Goal: Communication & Community: Answer question/provide support

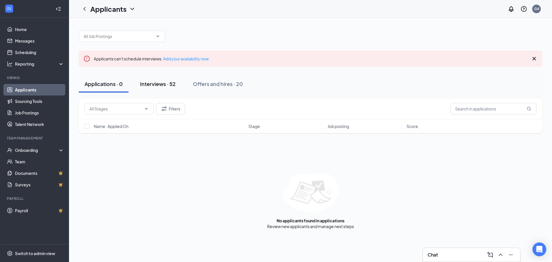
click at [153, 78] on button "Interviews · 52" at bounding box center [157, 83] width 47 height 17
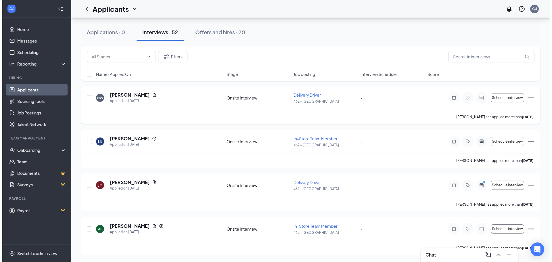
scroll to position [316, 0]
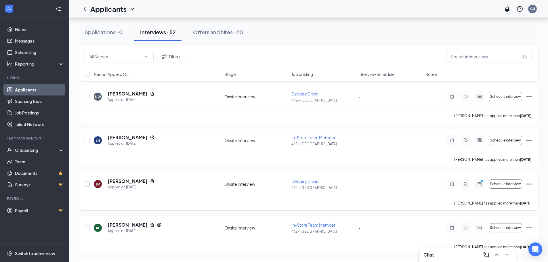
click at [137, 180] on h5 "[PERSON_NAME]" at bounding box center [128, 181] width 40 height 6
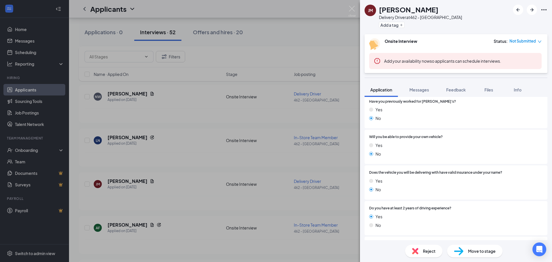
scroll to position [337, 0]
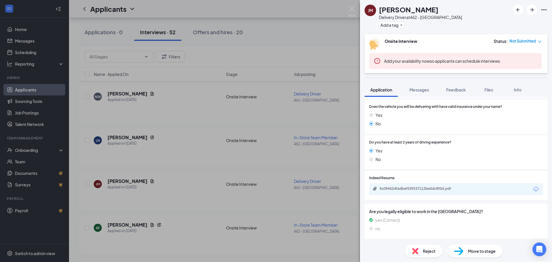
click at [411, 190] on div "5c09442dfadbef539237112be5dc8f0d.pdf" at bounding box center [420, 188] width 81 height 5
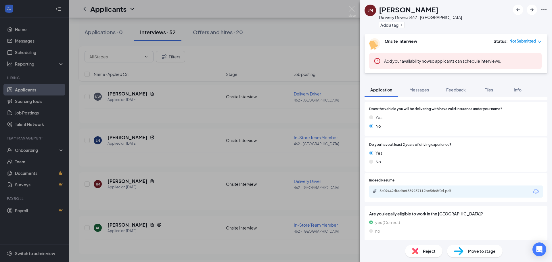
click at [232, 163] on div "[PERSON_NAME] Delivery Driver at 462 - [GEOGRAPHIC_DATA] Add a tag Onsite Inter…" at bounding box center [276, 131] width 552 height 262
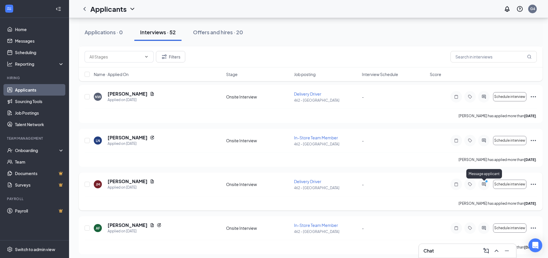
click at [484, 184] on icon "ActiveChat" at bounding box center [484, 184] width 4 height 4
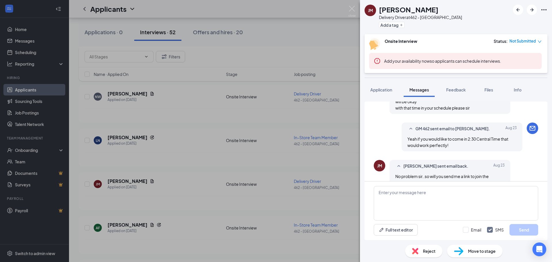
scroll to position [349, 0]
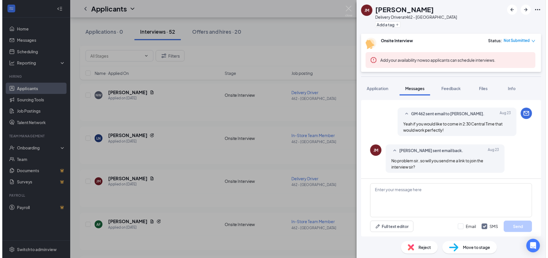
scroll to position [349, 0]
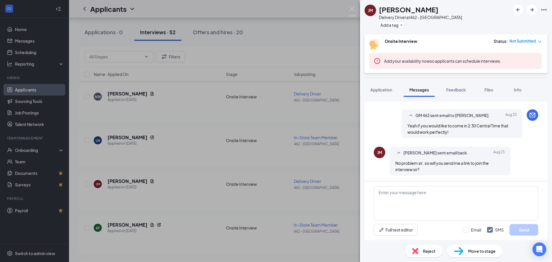
click at [270, 131] on div "[PERSON_NAME] Delivery Driver at 462 - [GEOGRAPHIC_DATA] Add a tag Onsite Inter…" at bounding box center [276, 131] width 552 height 262
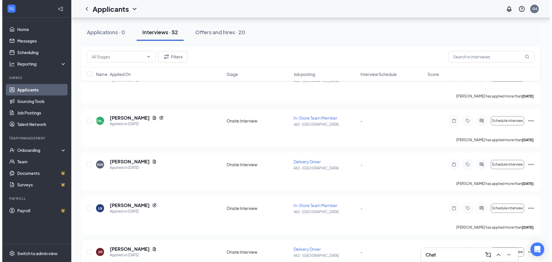
scroll to position [316, 0]
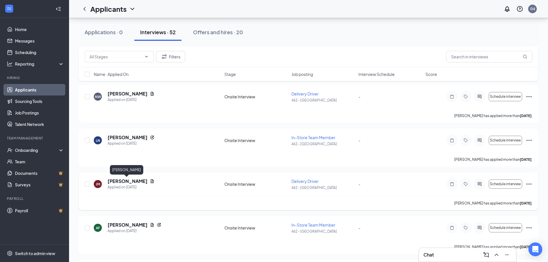
click at [134, 180] on h5 "[PERSON_NAME]" at bounding box center [128, 181] width 40 height 6
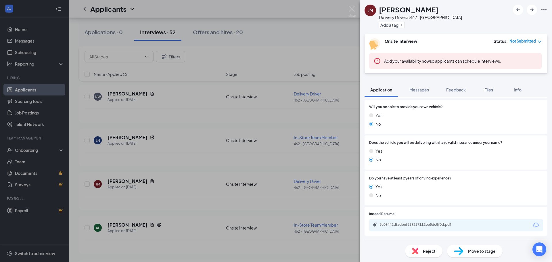
scroll to position [337, 0]
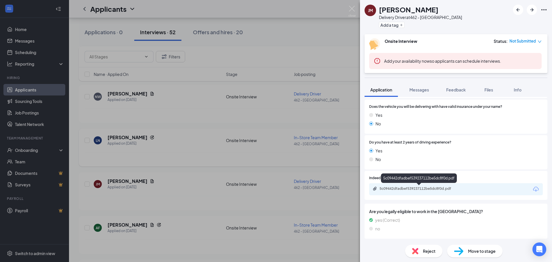
click at [346, 164] on div "[PERSON_NAME] Delivery Driver at 462 - [GEOGRAPHIC_DATA] Add a tag Onsite Inter…" at bounding box center [276, 131] width 552 height 262
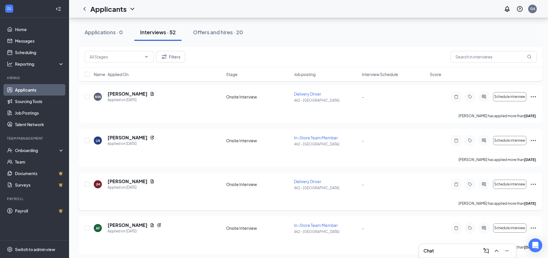
click at [482, 187] on div at bounding box center [484, 184] width 12 height 12
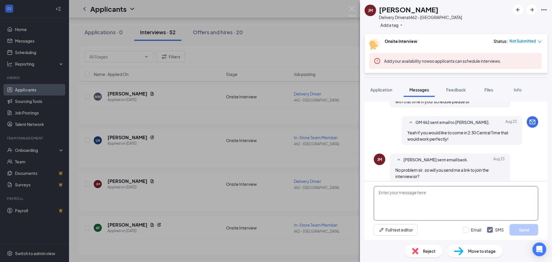
scroll to position [349, 0]
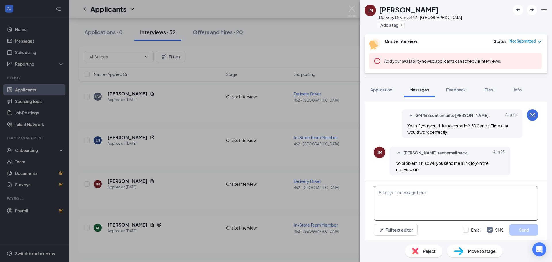
click at [433, 202] on textarea at bounding box center [456, 203] width 165 height 35
type textarea "I"
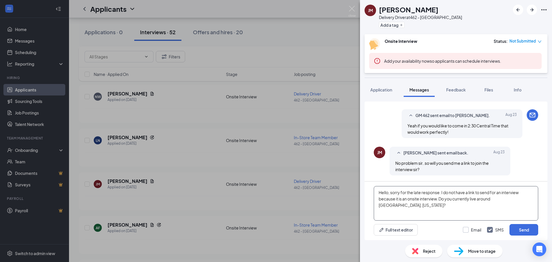
type textarea "Hello, sorry for the late response. I do not have a link to send for an intervi…"
click at [468, 231] on input "Email" at bounding box center [472, 230] width 18 height 6
checkbox input "true"
click at [515, 228] on button "Send" at bounding box center [524, 230] width 29 height 12
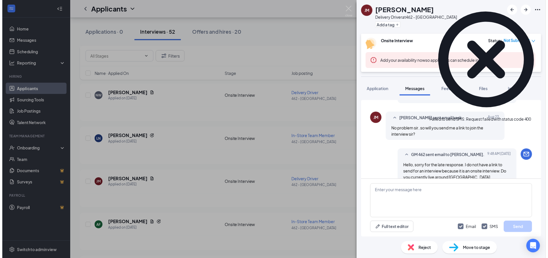
scroll to position [393, 0]
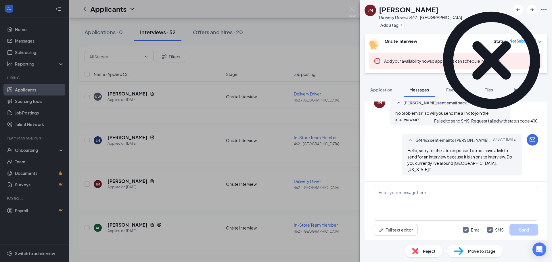
click at [280, 92] on div "[PERSON_NAME] Delivery Driver at 462 - [GEOGRAPHIC_DATA] Add a tag Onsite Inter…" at bounding box center [276, 131] width 552 height 262
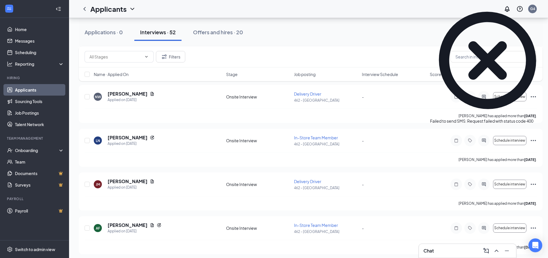
click at [446, 248] on div "Chat" at bounding box center [468, 250] width 88 height 9
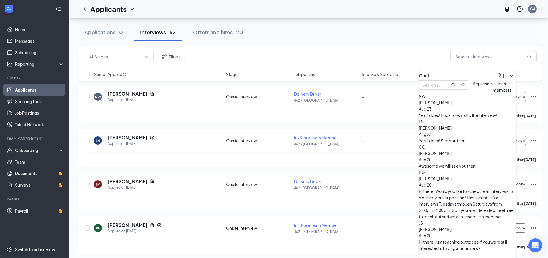
click at [446, 144] on div "LN [PERSON_NAME] [DATE] Yes it does! See you then!" at bounding box center [467, 130] width 97 height 25
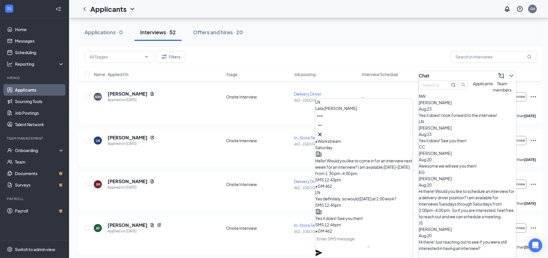
click at [452, 105] on span "[PERSON_NAME]" at bounding box center [435, 102] width 33 height 5
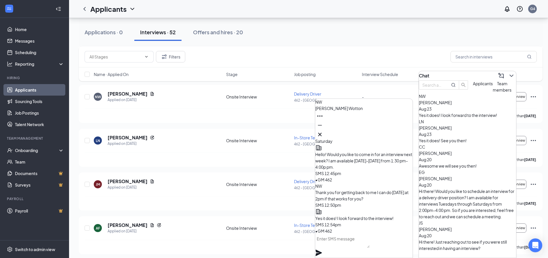
click at [348, 246] on textarea at bounding box center [342, 241] width 54 height 14
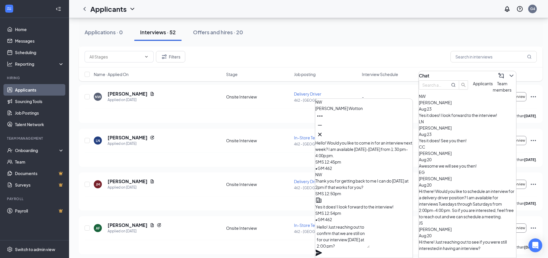
type textarea "Hello! Just reaching out to confirm that we are still on for our interview [DAT…"
click at [322, 249] on icon "Plane" at bounding box center [318, 252] width 7 height 7
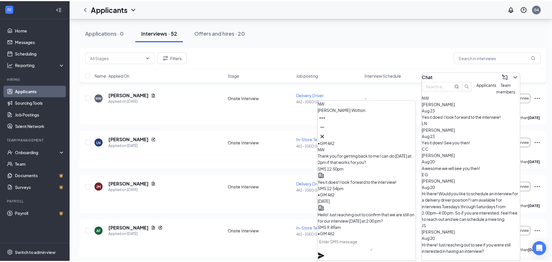
scroll to position [0, 0]
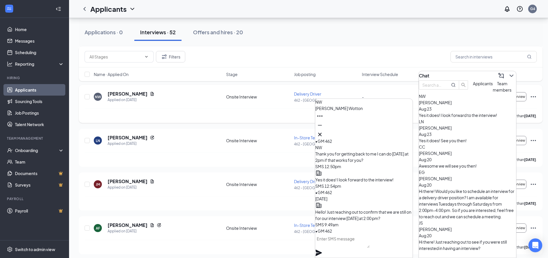
click at [393, 94] on div "-" at bounding box center [394, 97] width 64 height 6
click at [323, 131] on icon "Cross" at bounding box center [319, 134] width 7 height 7
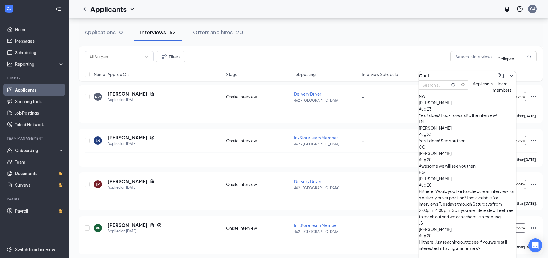
click at [508, 76] on icon "ChevronDown" at bounding box center [511, 75] width 7 height 7
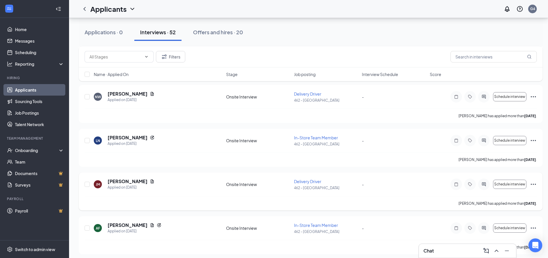
click at [484, 188] on div at bounding box center [484, 184] width 12 height 12
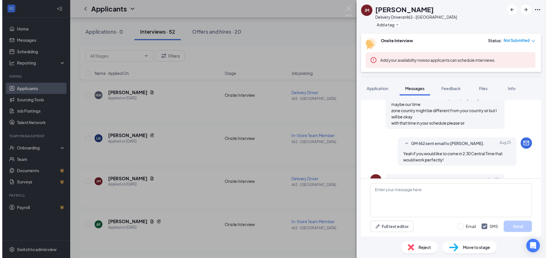
scroll to position [366, 0]
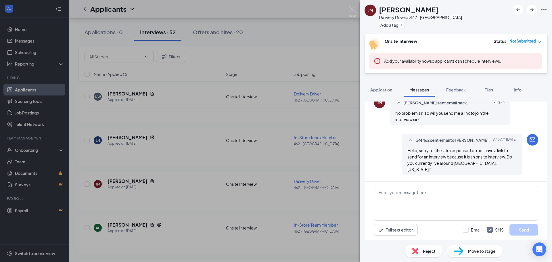
click at [356, 146] on div "[PERSON_NAME] Delivery Driver at 462 - [GEOGRAPHIC_DATA] Add a tag Onsite Inter…" at bounding box center [276, 131] width 552 height 262
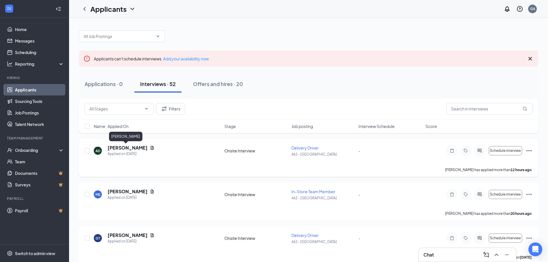
click at [121, 148] on h5 "[PERSON_NAME]" at bounding box center [128, 148] width 40 height 6
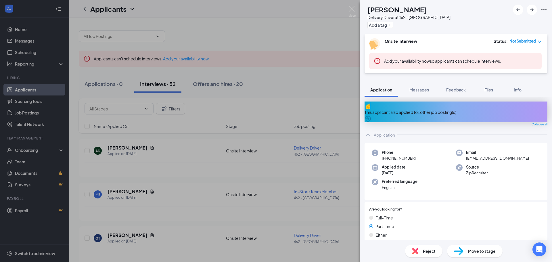
click at [312, 96] on div "AD [PERSON_NAME] Delivery Driver at 462 - Yorkville Add a tag Onsite Interview …" at bounding box center [276, 131] width 552 height 262
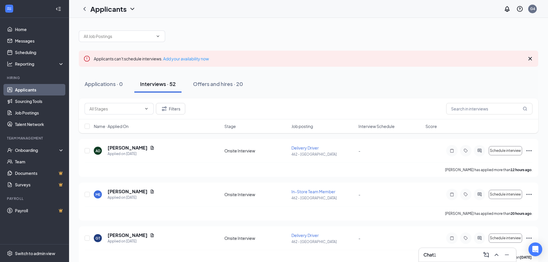
click at [432, 251] on div "Chat 1" at bounding box center [468, 254] width 88 height 9
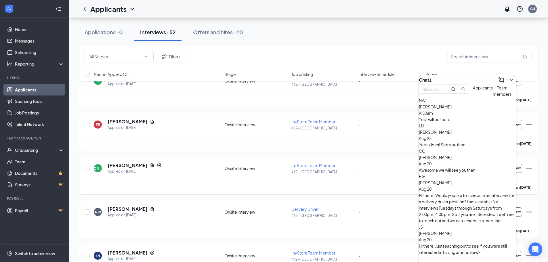
scroll to position [259, 0]
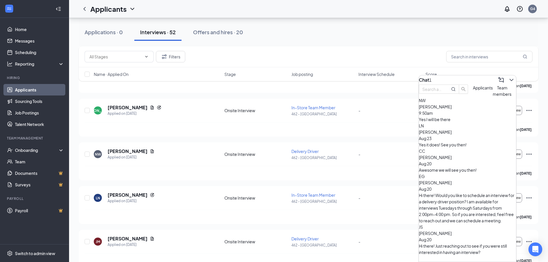
click at [453, 79] on div "Chat 1" at bounding box center [467, 79] width 97 height 9
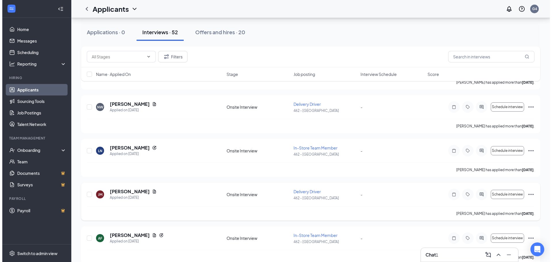
scroll to position [316, 0]
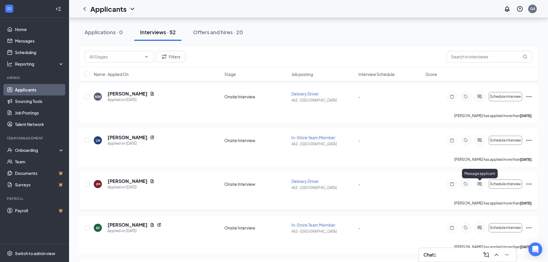
click at [479, 185] on icon "ActiveChat" at bounding box center [480, 184] width 4 height 4
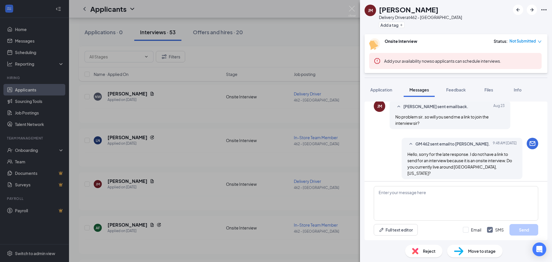
scroll to position [366, 0]
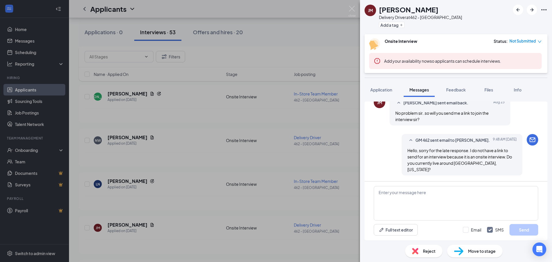
click at [347, 147] on div "[PERSON_NAME] Delivery Driver at 462 - [GEOGRAPHIC_DATA] Add a tag Onsite Inter…" at bounding box center [276, 131] width 552 height 262
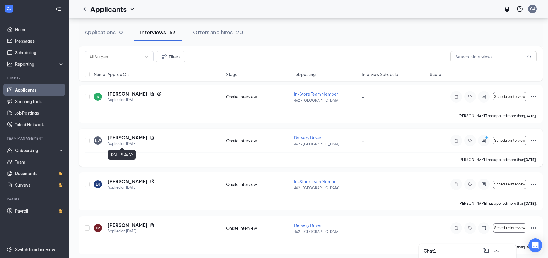
click at [135, 137] on h5 "[PERSON_NAME]" at bounding box center [128, 137] width 40 height 6
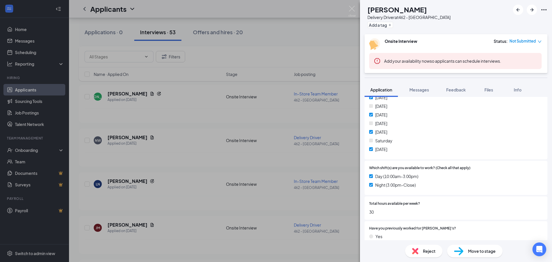
scroll to position [58, 0]
